Goal: Information Seeking & Learning: Learn about a topic

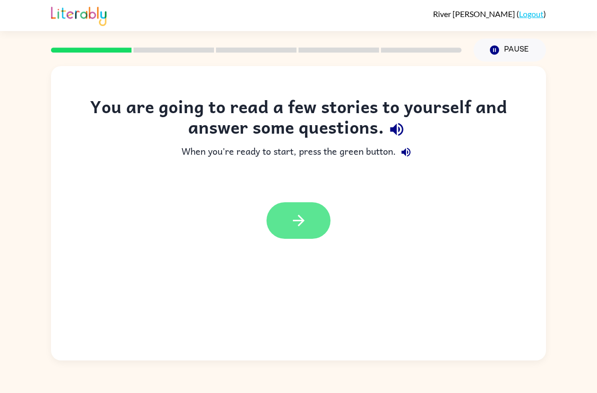
click at [307, 209] on button "button" at bounding box center [299, 220] width 64 height 37
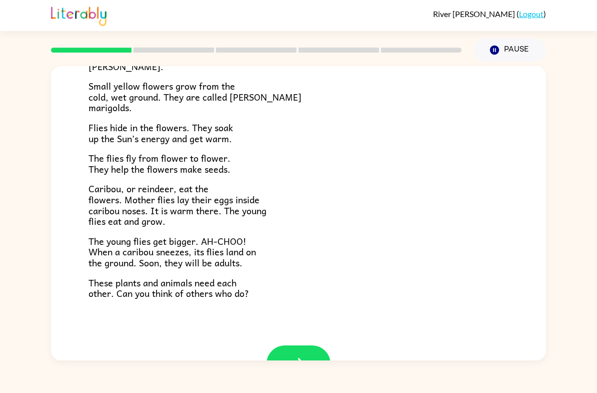
scroll to position [162, 0]
click at [298, 354] on icon "button" at bounding box center [299, 363] width 18 height 18
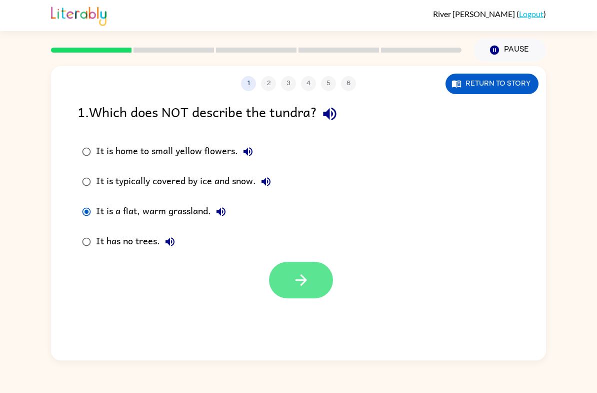
click at [291, 272] on button "button" at bounding box center [301, 280] width 64 height 37
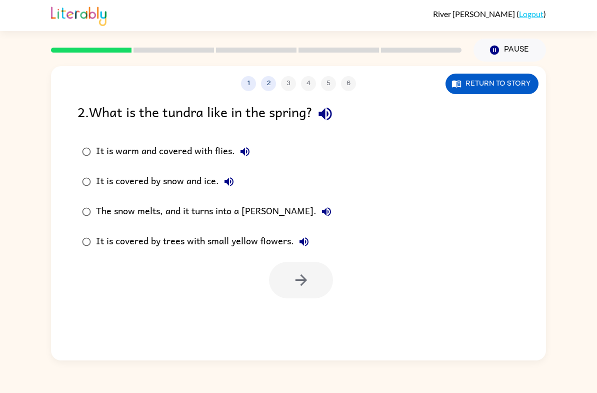
click at [172, 154] on div "It is warm and covered with flies." at bounding box center [175, 152] width 159 height 20
click at [303, 296] on button "button" at bounding box center [301, 280] width 64 height 37
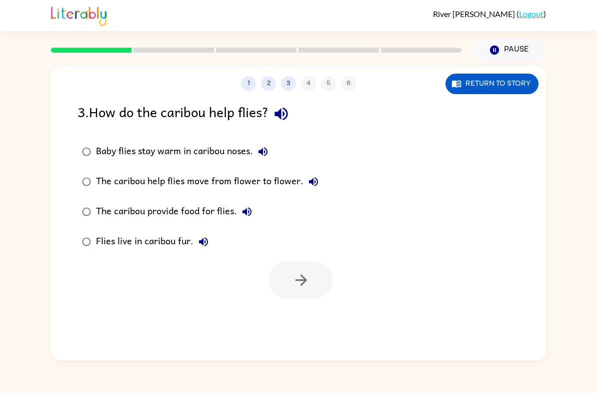
click at [208, 209] on div "The caribou provide food for flies." at bounding box center [176, 212] width 161 height 20
click at [305, 281] on icon "button" at bounding box center [301, 280] width 12 height 12
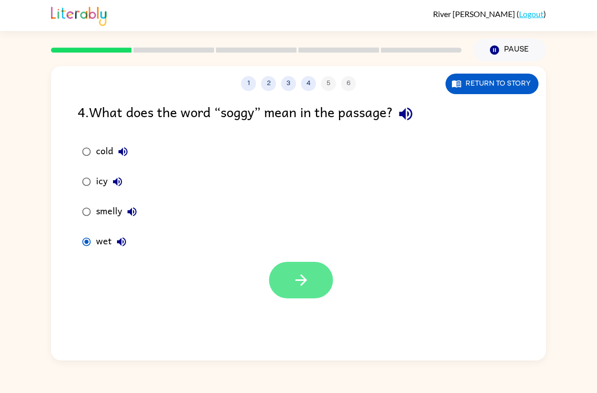
click at [294, 286] on icon "button" at bounding box center [302, 280] width 18 height 18
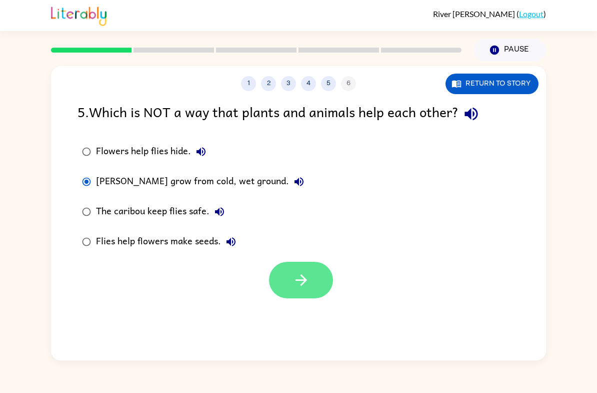
click at [291, 291] on button "button" at bounding box center [301, 280] width 64 height 37
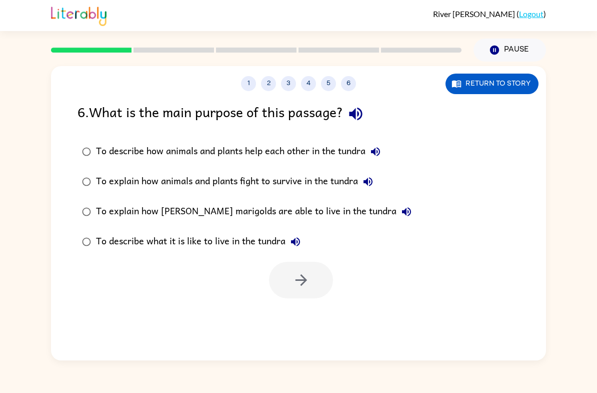
click at [253, 239] on div "To describe what it is like to live in the tundra" at bounding box center [201, 242] width 210 height 20
click at [325, 279] on button "button" at bounding box center [301, 280] width 64 height 37
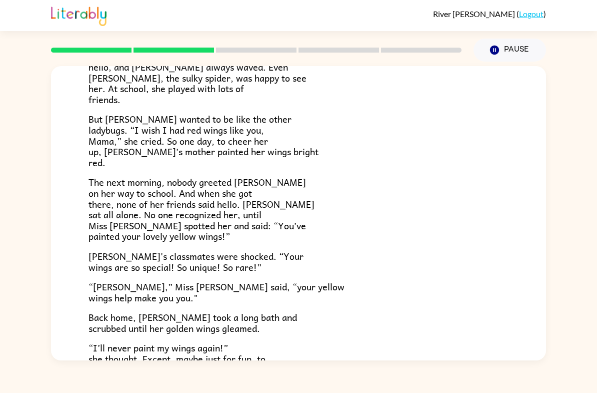
scroll to position [260, 0]
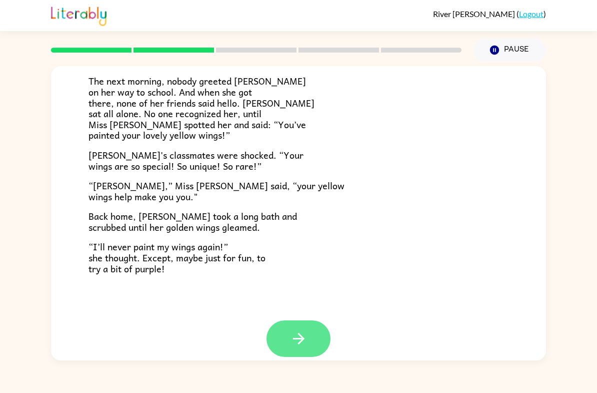
click at [303, 333] on icon "button" at bounding box center [299, 339] width 18 height 18
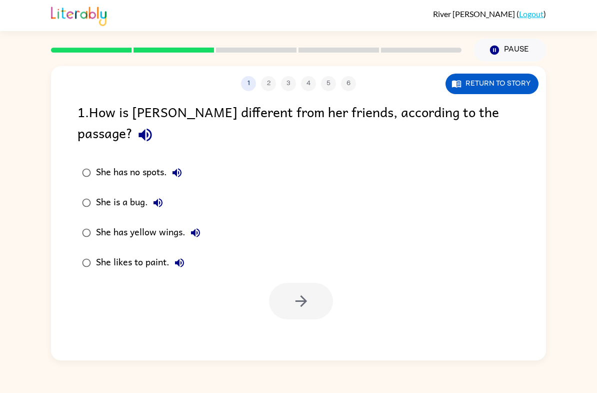
scroll to position [0, 0]
click at [315, 283] on button "button" at bounding box center [301, 301] width 64 height 37
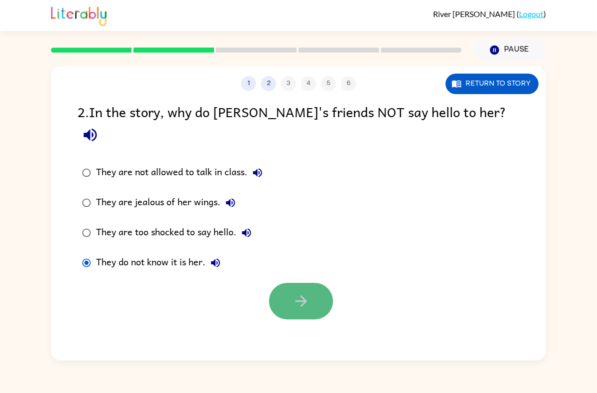
click at [300, 292] on icon "button" at bounding box center [302, 301] width 18 height 18
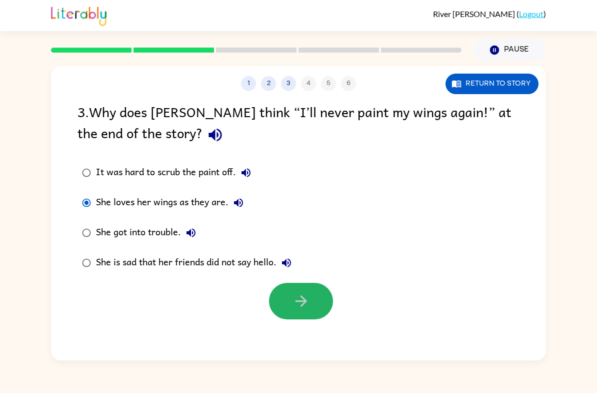
click at [303, 301] on icon "button" at bounding box center [302, 301] width 18 height 18
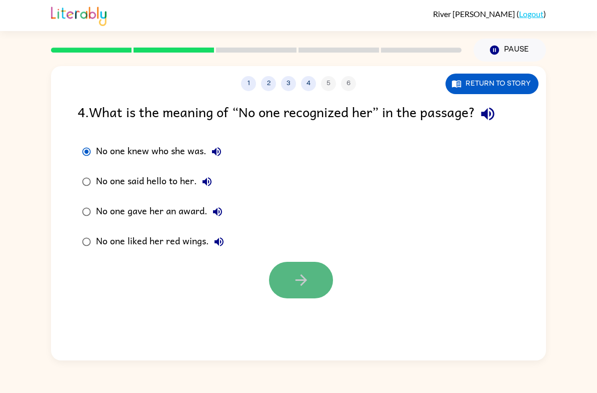
click at [291, 280] on button "button" at bounding box center [301, 280] width 64 height 37
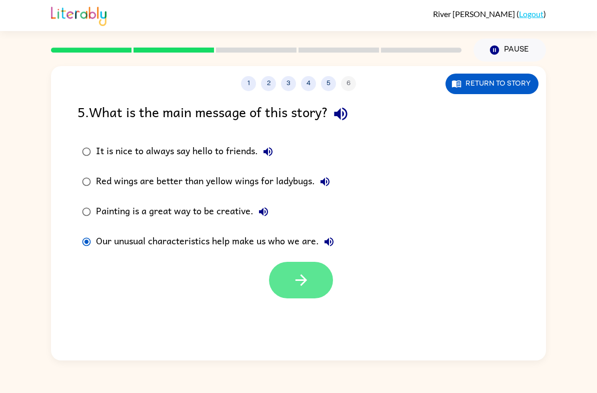
click at [309, 288] on icon "button" at bounding box center [302, 280] width 18 height 18
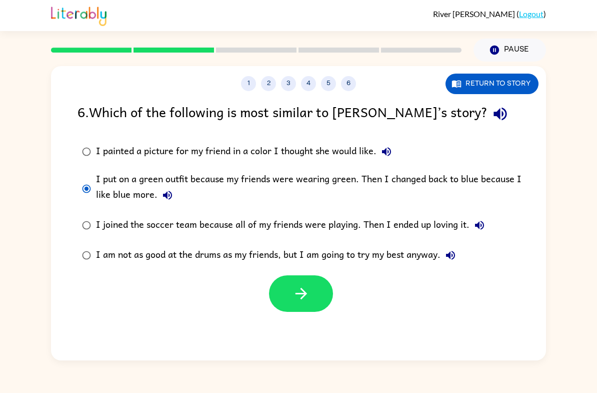
click at [311, 304] on button "button" at bounding box center [301, 293] width 64 height 37
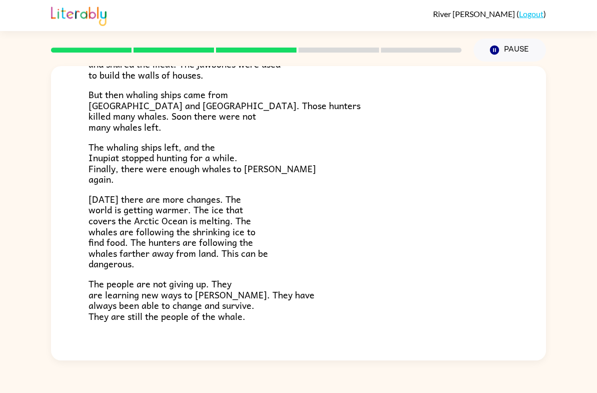
scroll to position [278, 0]
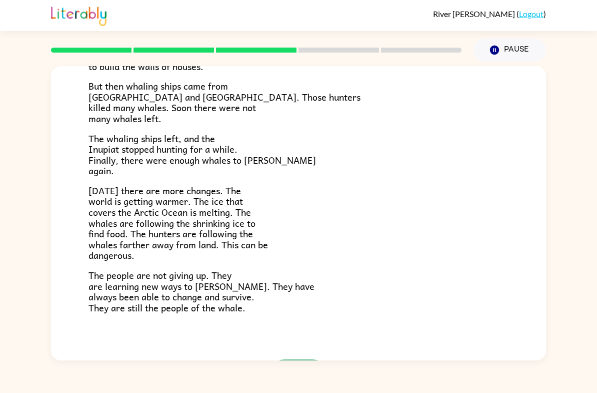
click at [301, 369] on icon "button" at bounding box center [299, 378] width 18 height 18
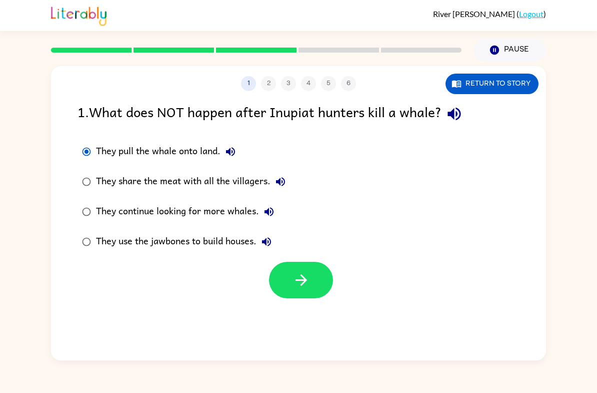
click at [306, 310] on div "1 2 3 4 5 6 Return to story 1 . What does NOT happen after Inupiat hunters kill…" at bounding box center [298, 213] width 495 height 294
click at [305, 294] on button "button" at bounding box center [301, 280] width 64 height 37
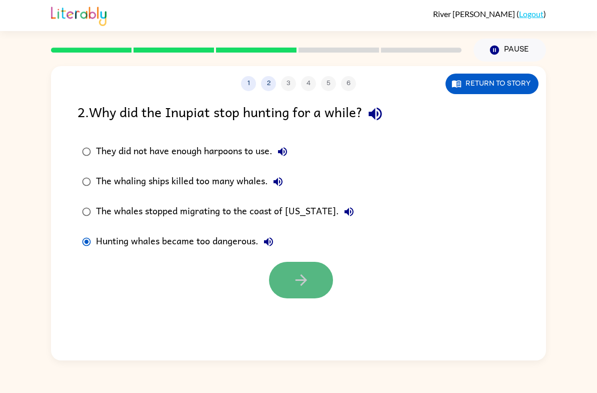
click at [318, 292] on button "button" at bounding box center [301, 280] width 64 height 37
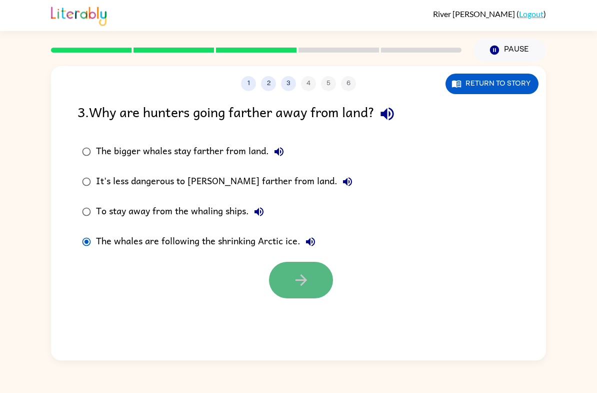
click at [309, 289] on icon "button" at bounding box center [302, 280] width 18 height 18
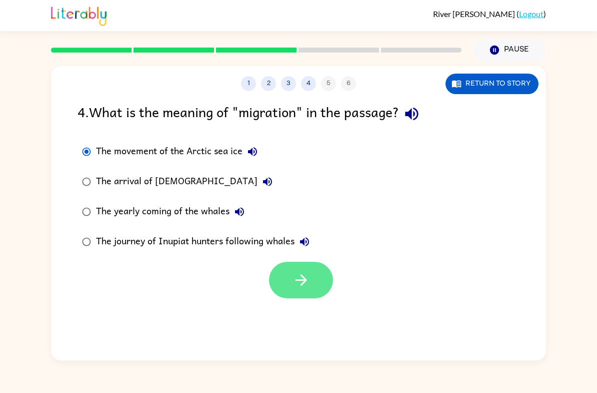
click at [303, 276] on icon "button" at bounding box center [302, 280] width 18 height 18
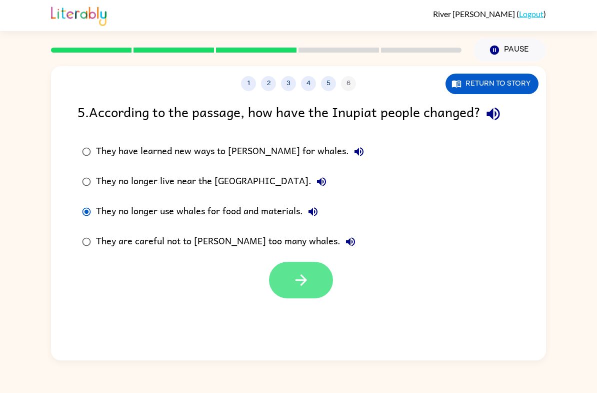
click at [289, 273] on button "button" at bounding box center [301, 280] width 64 height 37
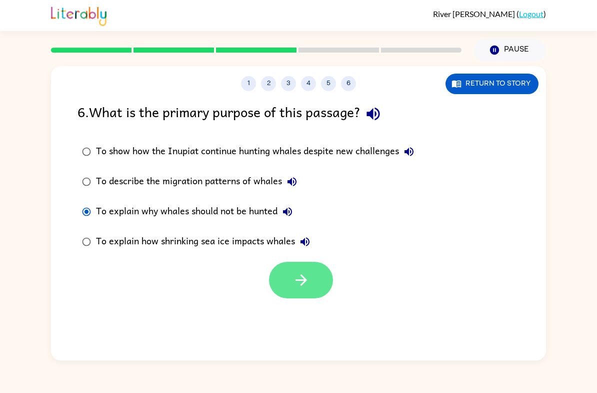
click at [294, 276] on icon "button" at bounding box center [302, 280] width 18 height 18
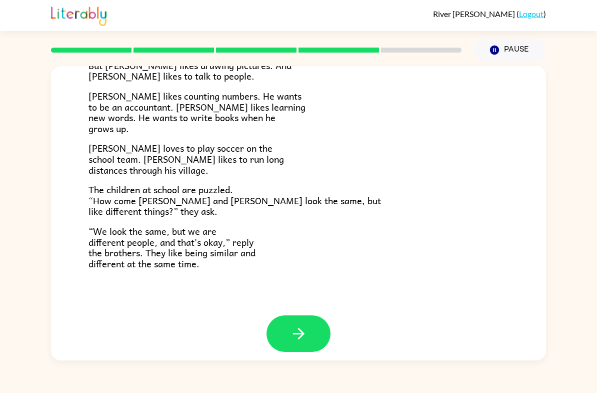
scroll to position [201, 0]
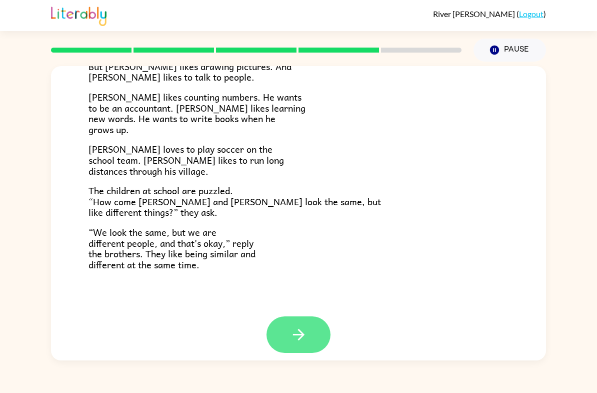
click at [301, 338] on button "button" at bounding box center [299, 334] width 64 height 37
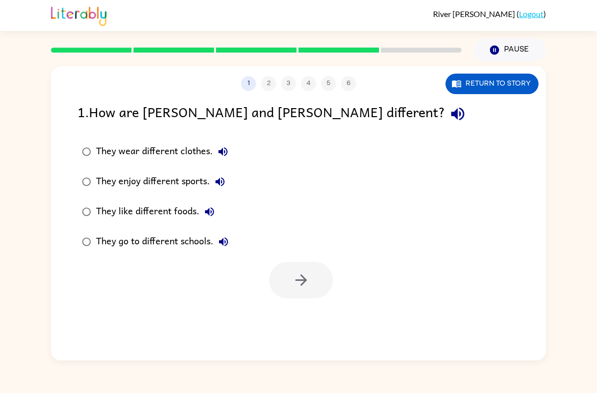
scroll to position [0, 0]
click at [312, 276] on button "button" at bounding box center [301, 280] width 64 height 37
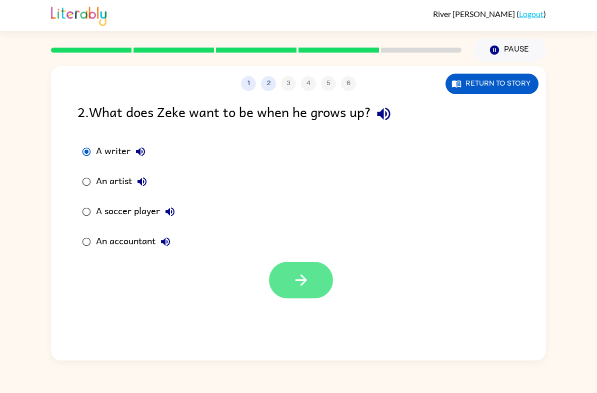
click at [312, 285] on button "button" at bounding box center [301, 280] width 64 height 37
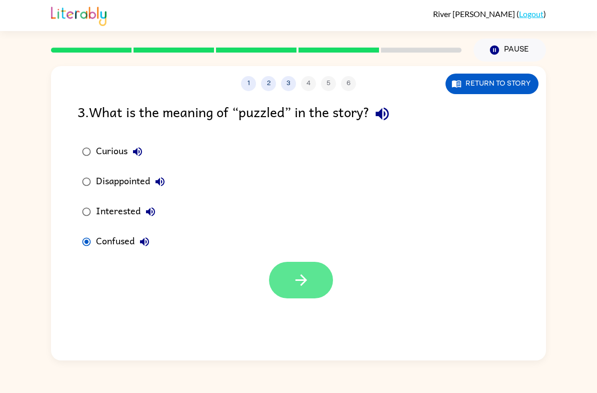
click at [310, 281] on icon "button" at bounding box center [302, 280] width 18 height 18
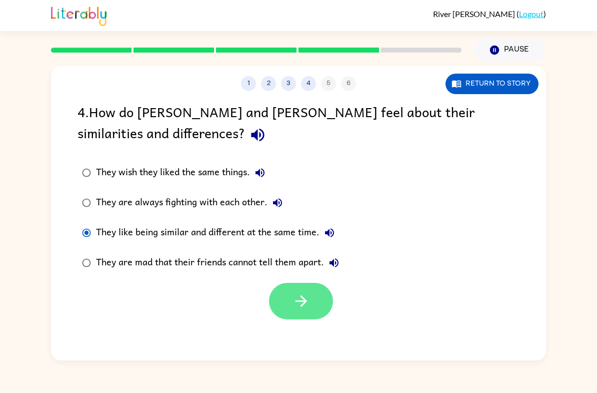
click at [295, 310] on icon "button" at bounding box center [302, 301] width 18 height 18
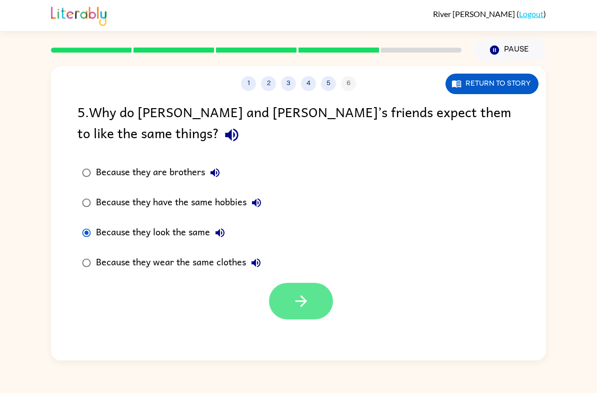
click at [305, 310] on icon "button" at bounding box center [302, 301] width 18 height 18
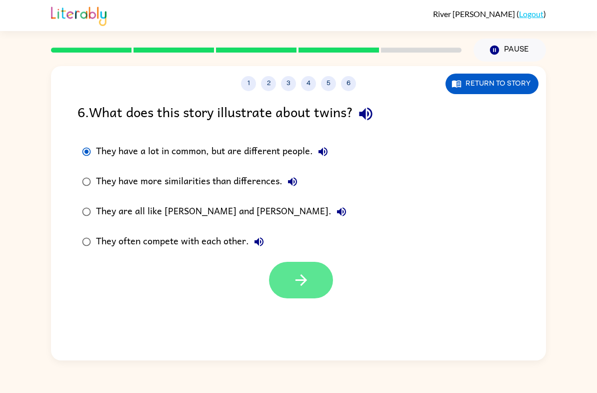
click at [321, 285] on button "button" at bounding box center [301, 280] width 64 height 37
